Goal: Task Accomplishment & Management: Manage account settings

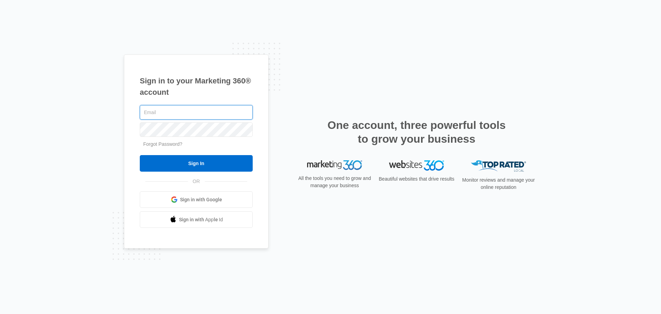
type input "[PERSON_NAME][EMAIL_ADDRESS][DOMAIN_NAME]"
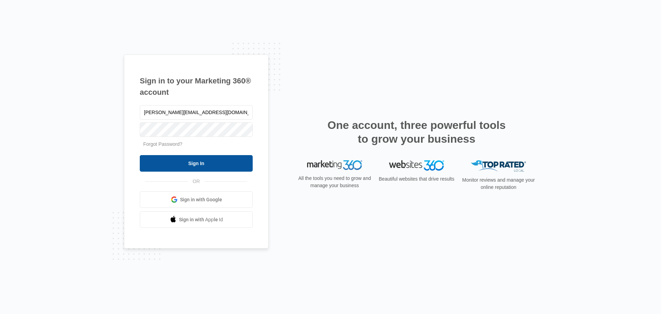
click at [213, 163] on input "Sign In" at bounding box center [196, 163] width 113 height 17
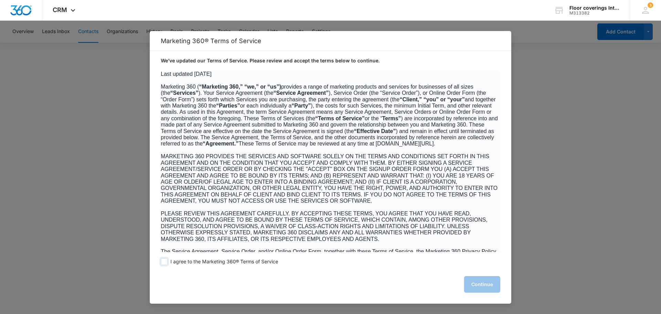
click at [166, 263] on span at bounding box center [164, 261] width 7 height 7
click at [166, 263] on input "I agree to the Marketing 360® Terms of Service" at bounding box center [164, 261] width 7 height 7
checkbox input "true"
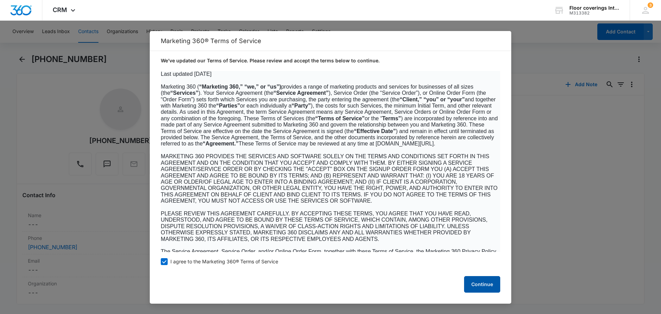
click at [480, 282] on button "Continue" at bounding box center [482, 284] width 36 height 17
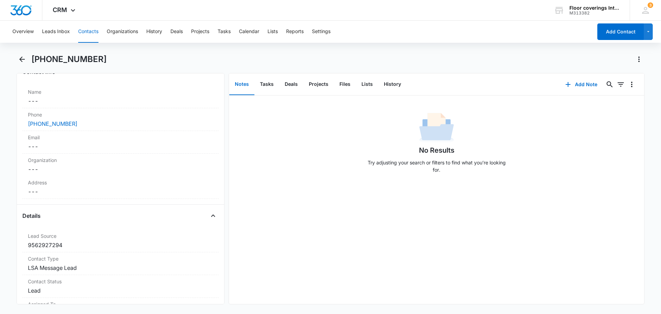
scroll to position [58, 0]
